Goal: Task Accomplishment & Management: Manage account settings

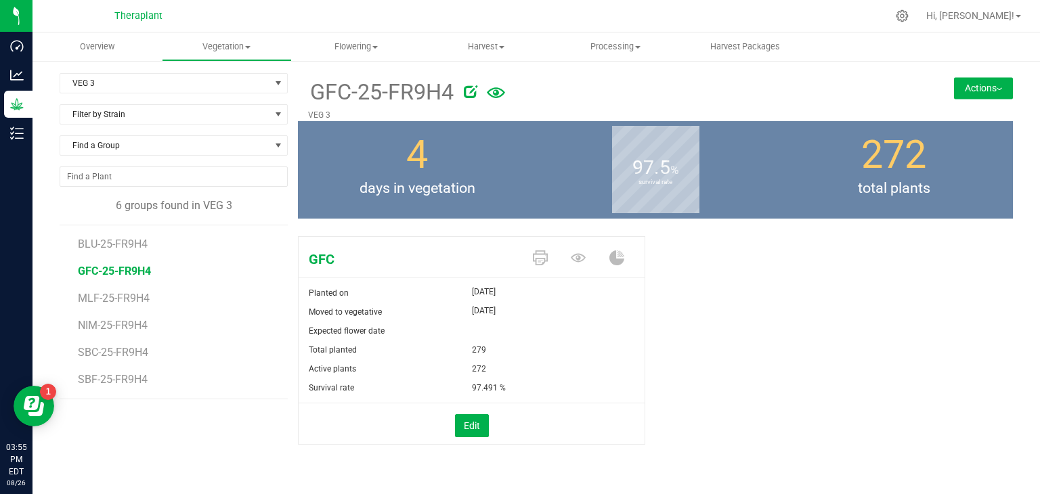
drag, startPoint x: 550, startPoint y: 313, endPoint x: 265, endPoint y: 415, distance: 301.9
click at [265, 415] on div "VEG 3 Filter by Area All VEG 1 VEG 2 VEG 3 Filter by Strain Find a Group 6 grou…" at bounding box center [536, 276] width 953 height 406
click at [265, 309] on li "NIM-25-FR9H4" at bounding box center [178, 320] width 200 height 27
click at [995, 87] on button "Actions" at bounding box center [983, 88] width 59 height 22
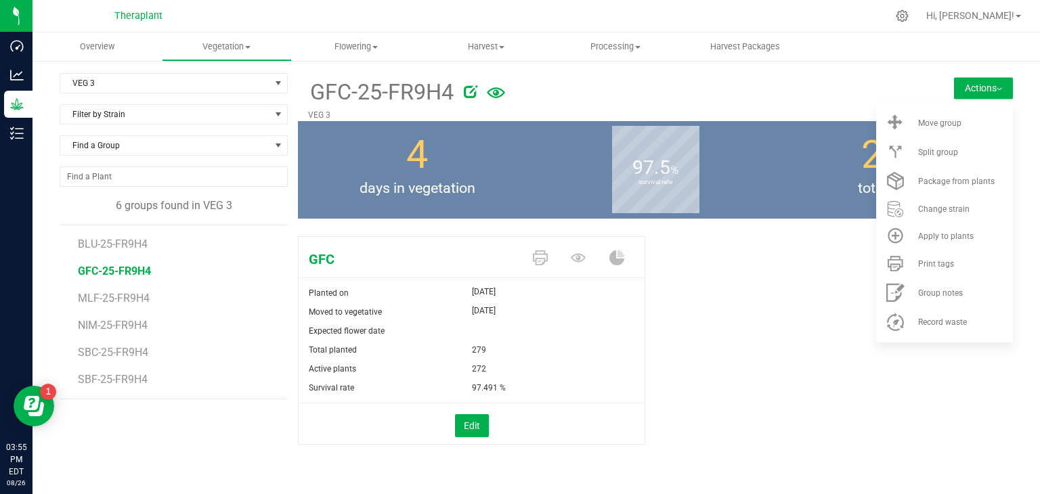
click at [673, 357] on div "GFC Planted on [DATE] Moved to vegetative [DATE] Expected flower date Total pla…" at bounding box center [655, 355] width 715 height 248
click at [685, 309] on div "GFC Planted on [DATE] Moved to vegetative [DATE] Expected flower date Total pla…" at bounding box center [655, 355] width 715 height 248
click at [586, 264] on span at bounding box center [579, 259] width 39 height 24
click at [585, 263] on icon at bounding box center [578, 257] width 15 height 15
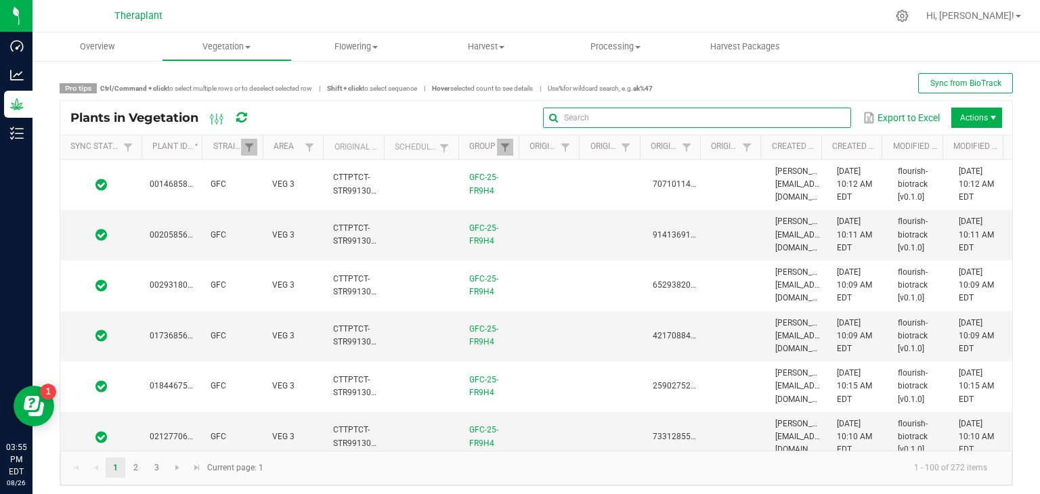
click at [793, 120] on input "text" at bounding box center [697, 118] width 308 height 20
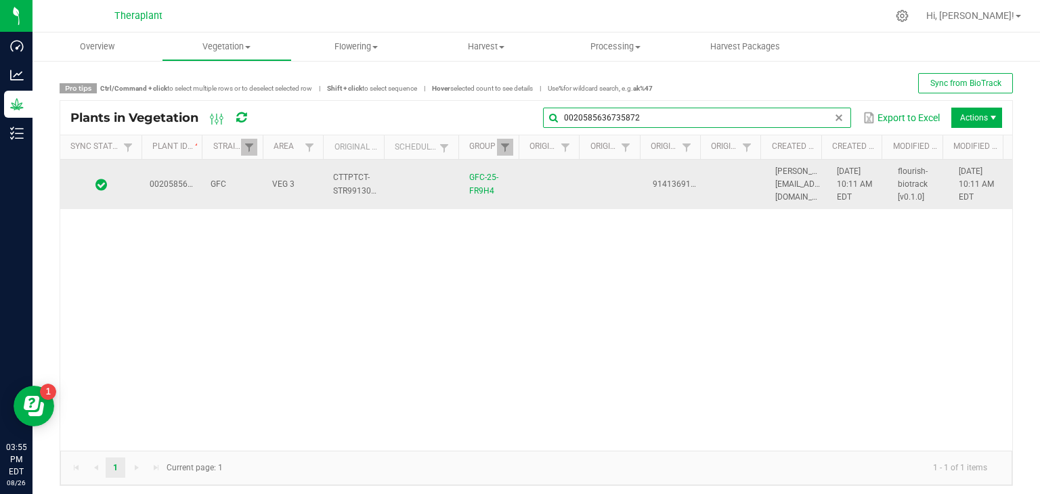
type input "0020585636735872"
click at [236, 194] on td "GFC" at bounding box center [232, 185] width 61 height 50
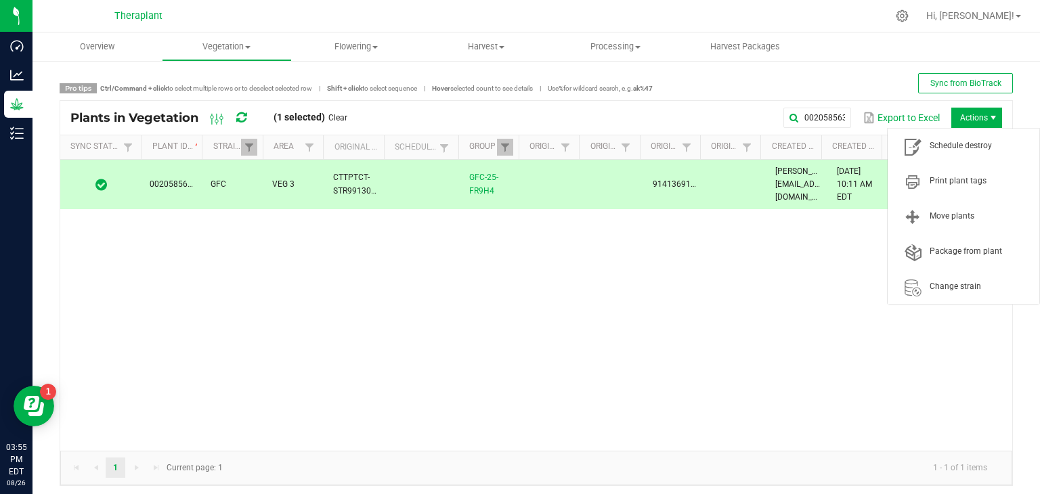
click at [988, 114] on span "Actions" at bounding box center [993, 117] width 11 height 11
drag, startPoint x: 910, startPoint y: 171, endPoint x: 944, endPoint y: 150, distance: 39.6
click at [944, 150] on ul "Schedule destroy Print plant tags Move plants Package from plant Change strain" at bounding box center [963, 217] width 152 height 176
click at [944, 150] on span "Schedule destroy" at bounding box center [980, 146] width 102 height 12
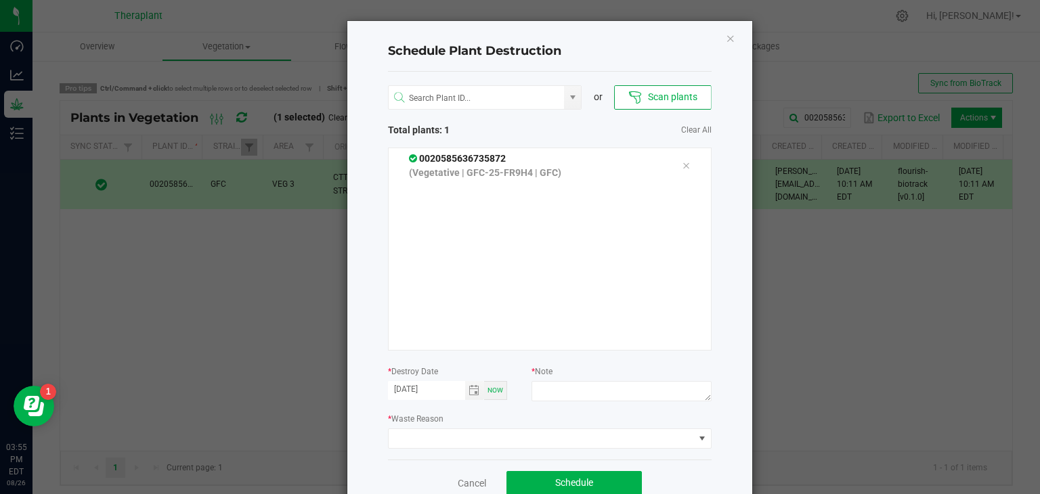
click at [480, 426] on div "* Waste Reason" at bounding box center [550, 430] width 324 height 37
click at [480, 427] on div "* Waste Reason" at bounding box center [550, 430] width 324 height 37
click at [485, 439] on span at bounding box center [541, 438] width 305 height 19
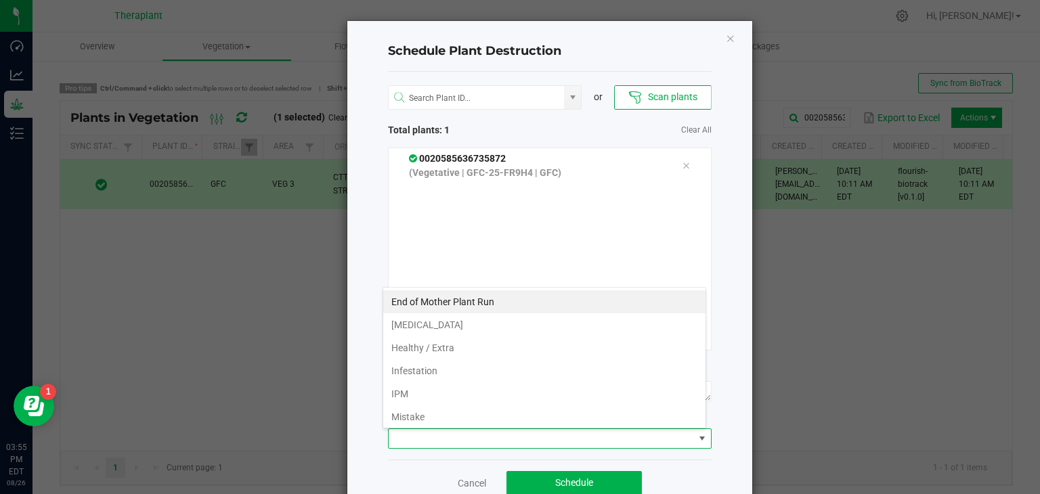
scroll to position [20, 324]
click at [446, 374] on li "Infestation" at bounding box center [544, 370] width 322 height 23
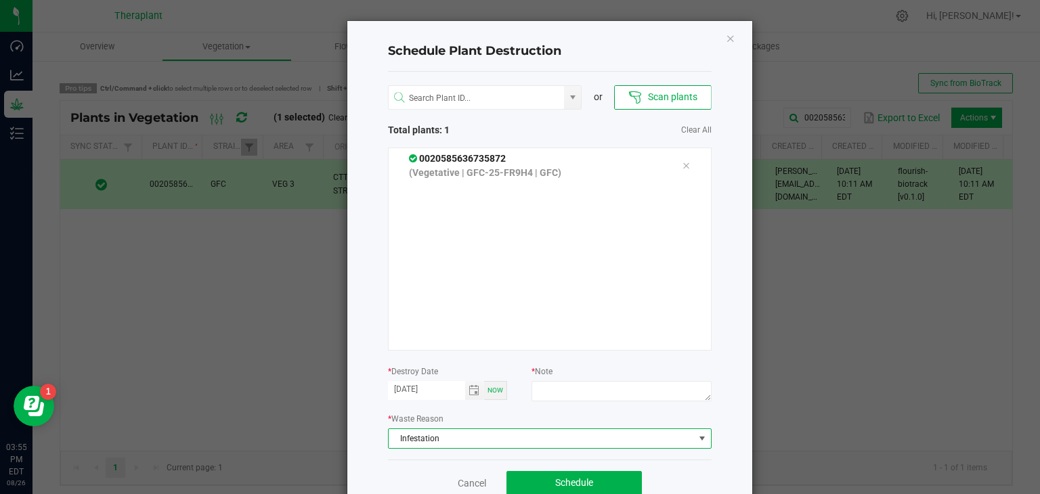
click at [437, 439] on span "Infestation" at bounding box center [541, 438] width 305 height 19
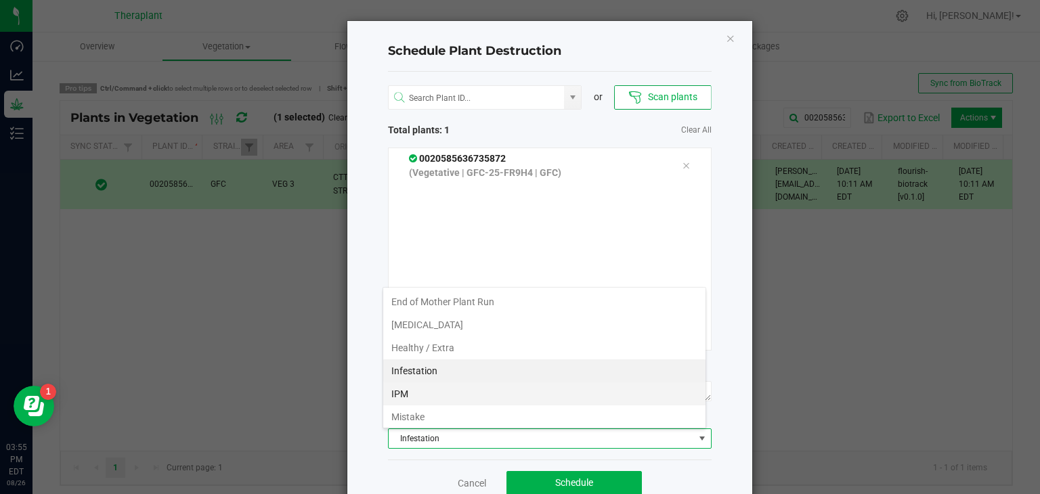
click at [422, 389] on li "IPM" at bounding box center [544, 393] width 322 height 23
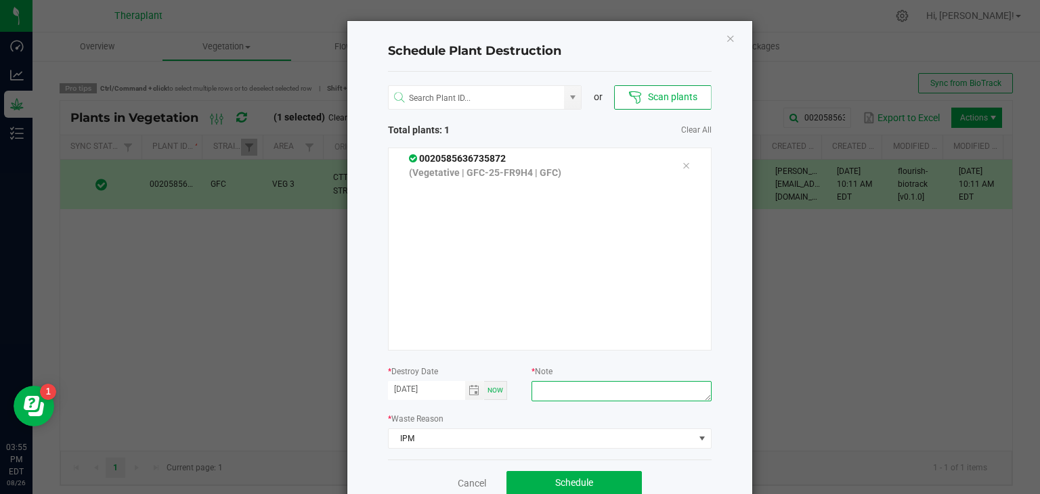
click at [567, 387] on textarea at bounding box center [620, 391] width 179 height 20
type textarea "k"
type textarea "culled"
click at [560, 480] on span "Schedule" at bounding box center [574, 482] width 38 height 11
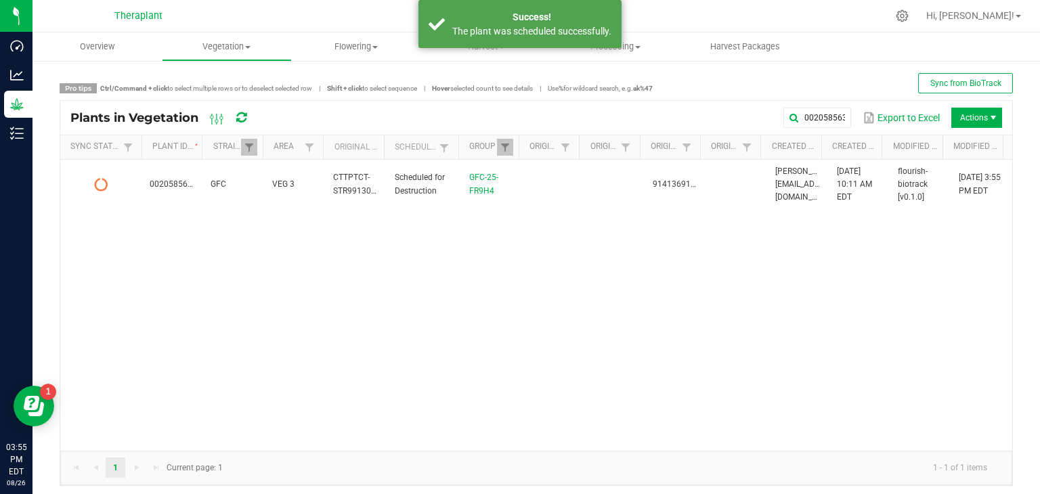
click at [249, 120] on div "Plants in Vegetation" at bounding box center [170, 117] width 200 height 23
click at [239, 114] on icon at bounding box center [241, 118] width 10 height 12
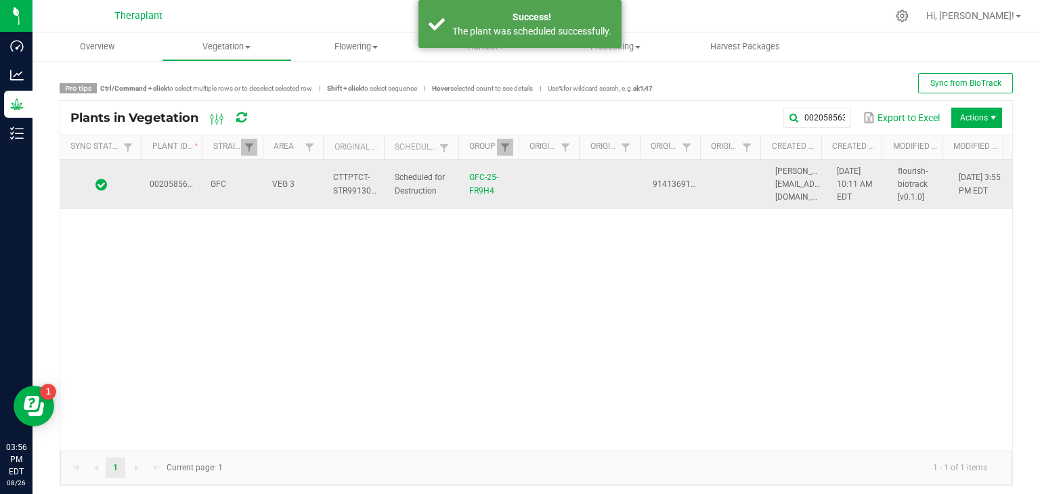
click at [292, 185] on td "VEG 3" at bounding box center [294, 185] width 61 height 50
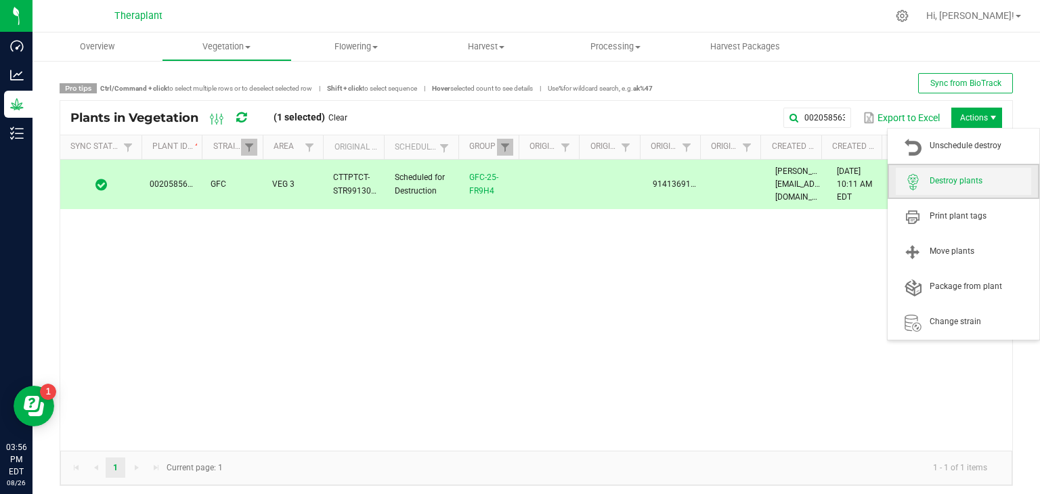
click at [932, 186] on span "Destroy plants" at bounding box center [980, 181] width 102 height 12
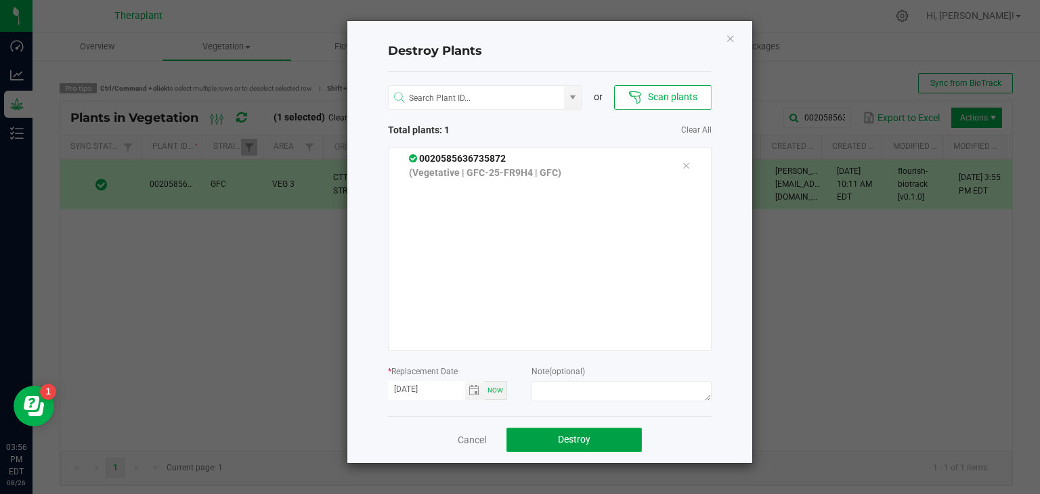
click at [593, 432] on button "Destroy" at bounding box center [573, 440] width 135 height 24
